Goal: Check status: Check status

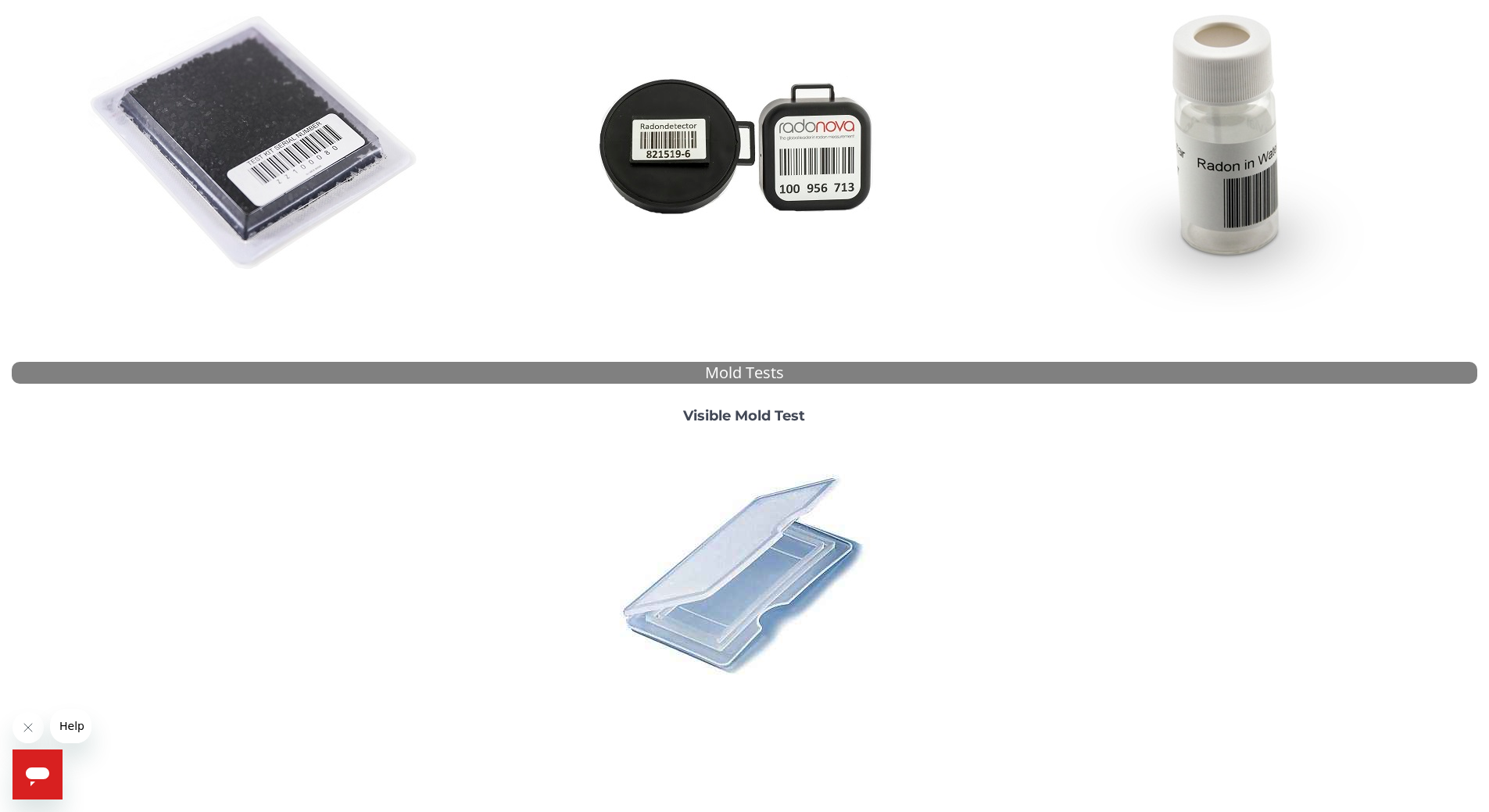
scroll to position [330, 0]
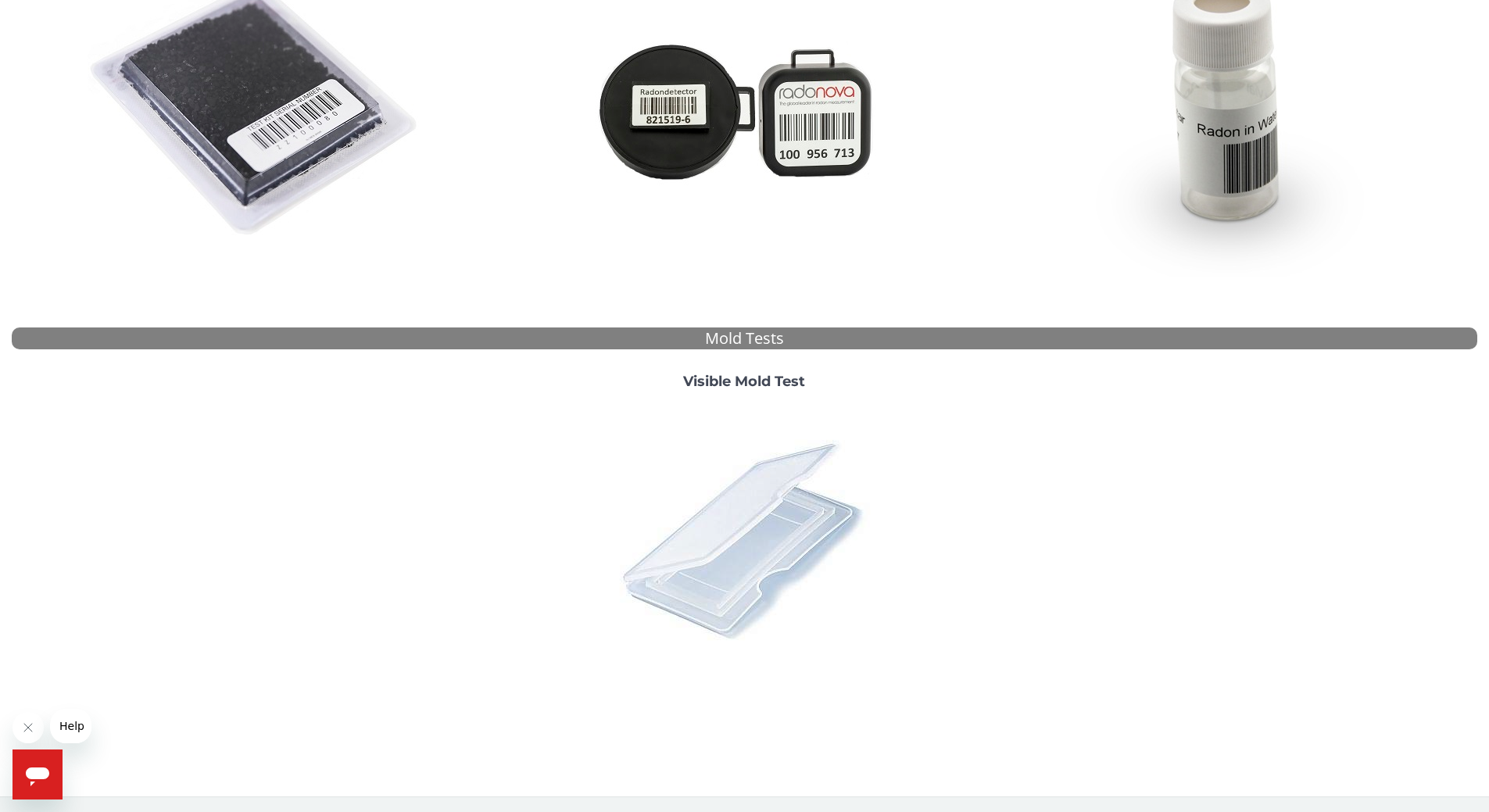
click at [814, 510] on img at bounding box center [744, 539] width 273 height 273
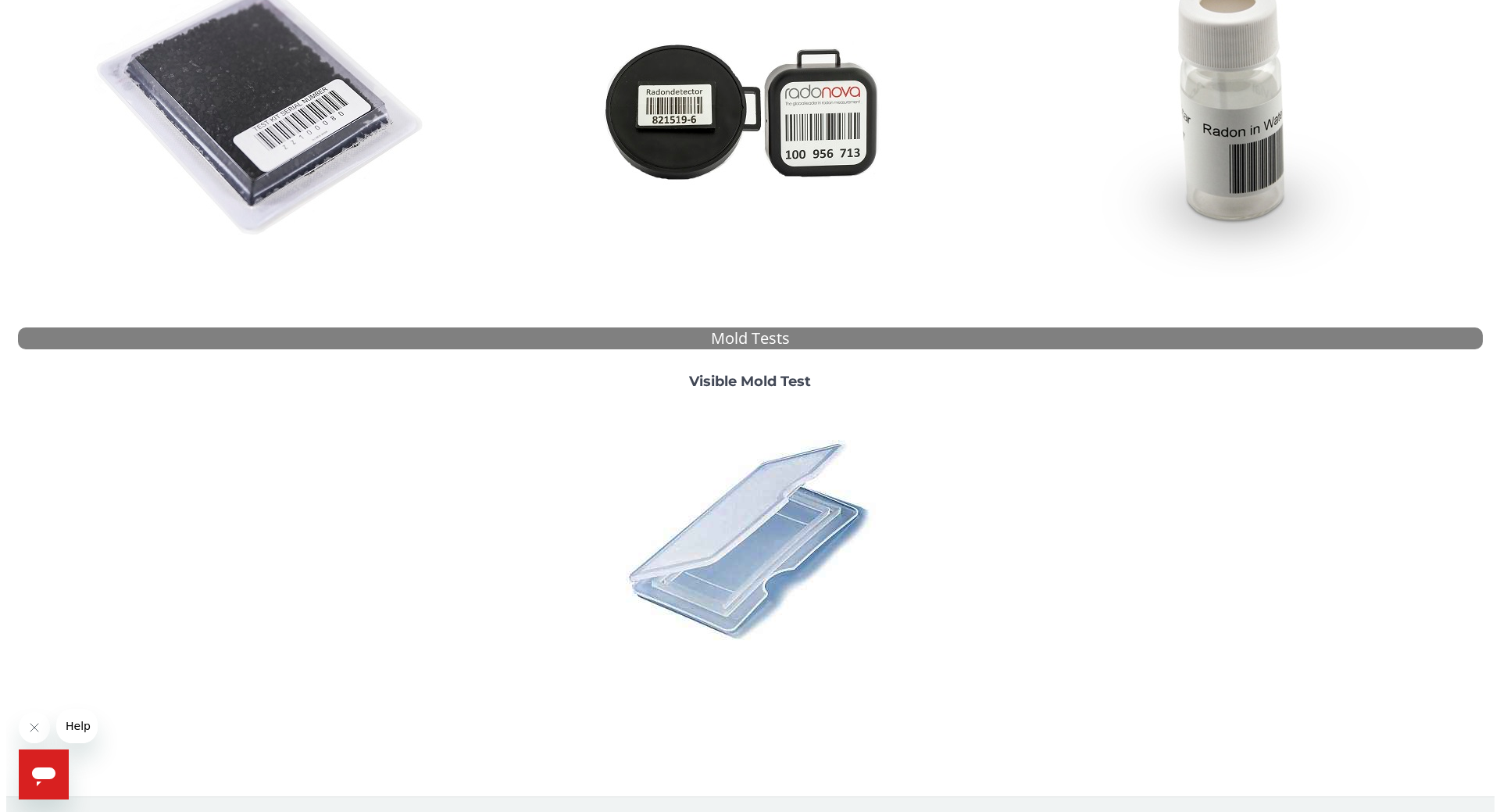
scroll to position [0, 0]
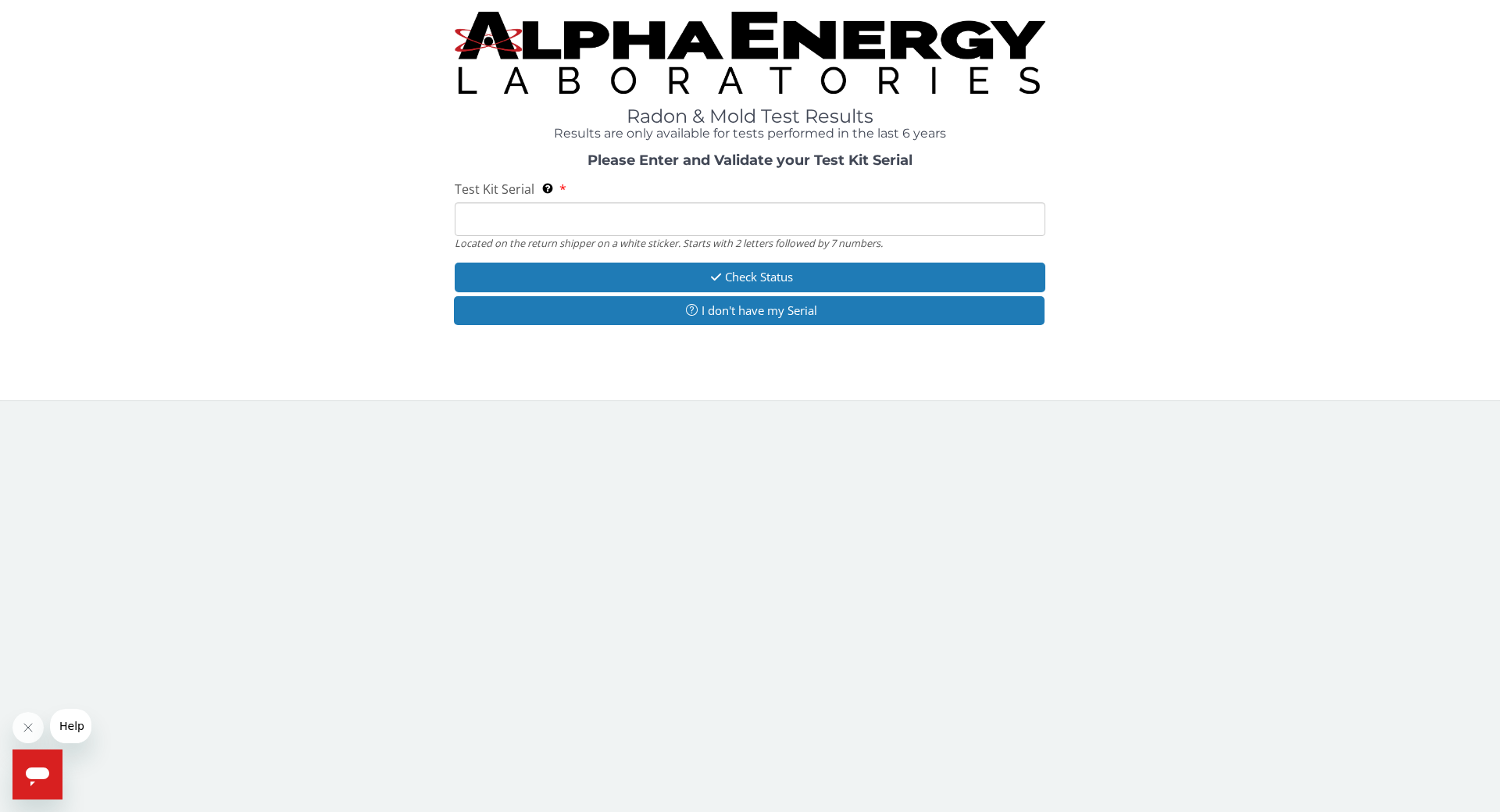
click at [494, 221] on input "Test Kit Serial Located on the return shipper on a white sticker. Starts with 2…" at bounding box center [750, 219] width 591 height 34
type input "ML187266"
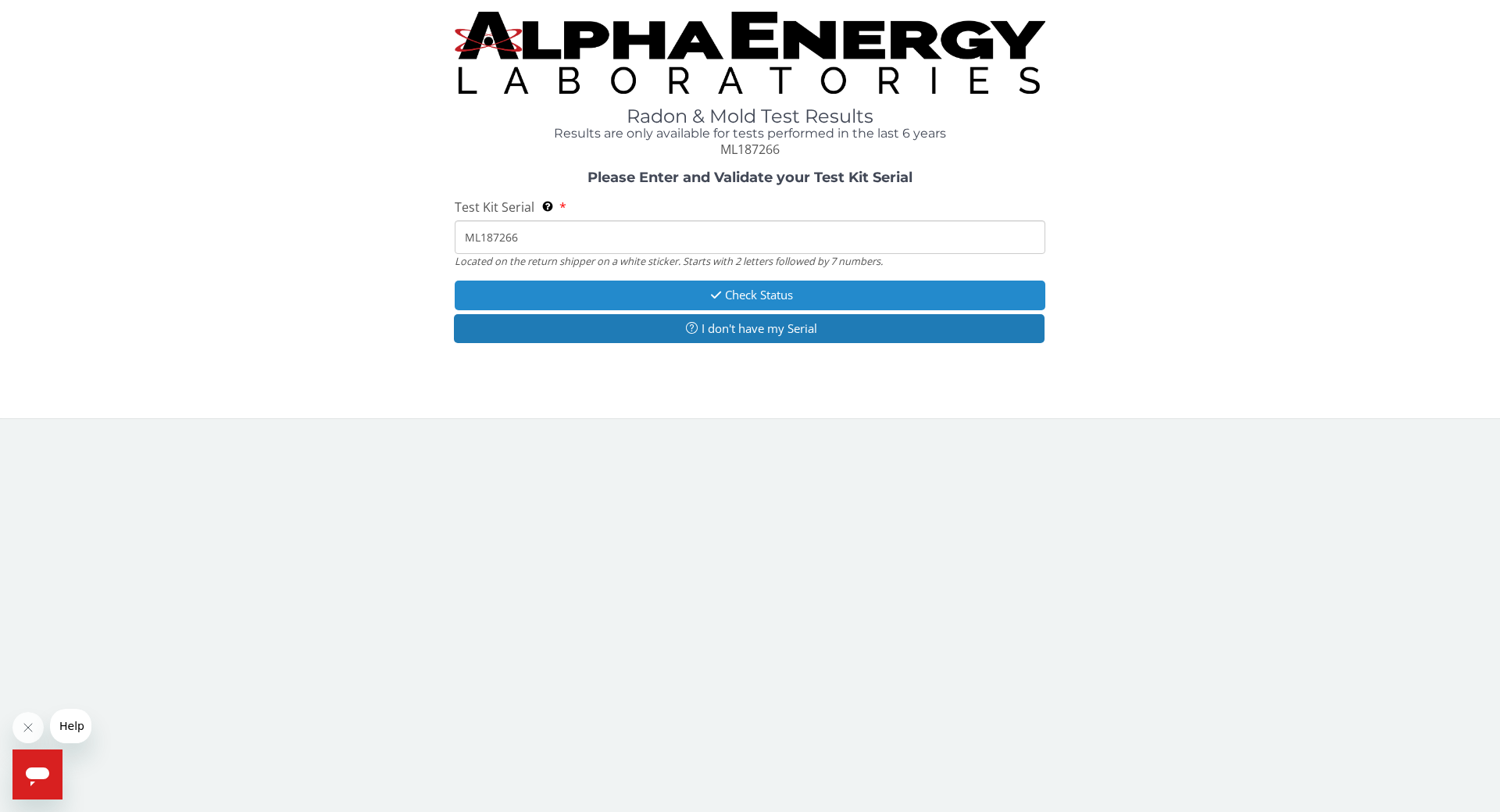
click at [720, 291] on icon "button" at bounding box center [715, 294] width 18 height 12
